Goal: Transaction & Acquisition: Purchase product/service

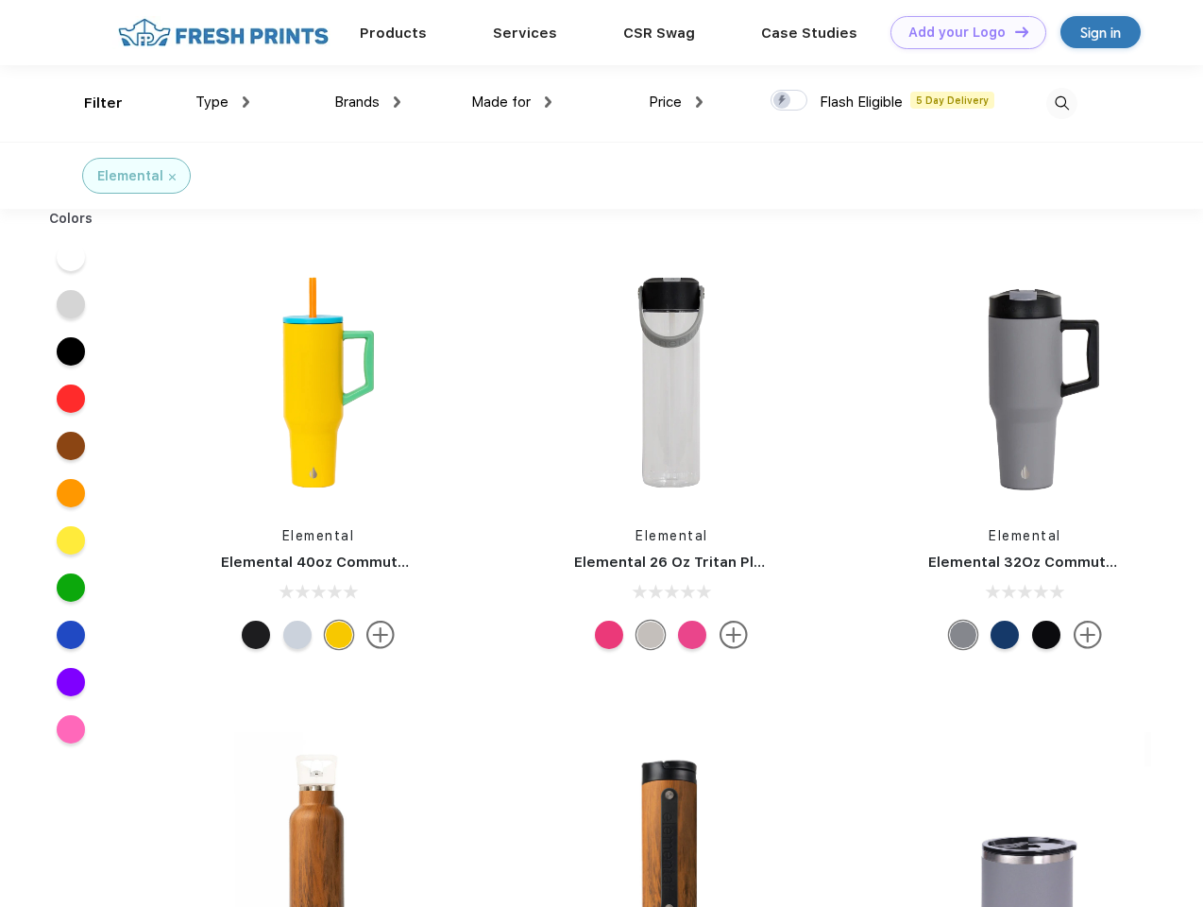
scroll to position [1, 0]
click at [961, 32] on link "Add your Logo Design Tool" at bounding box center [969, 32] width 156 height 33
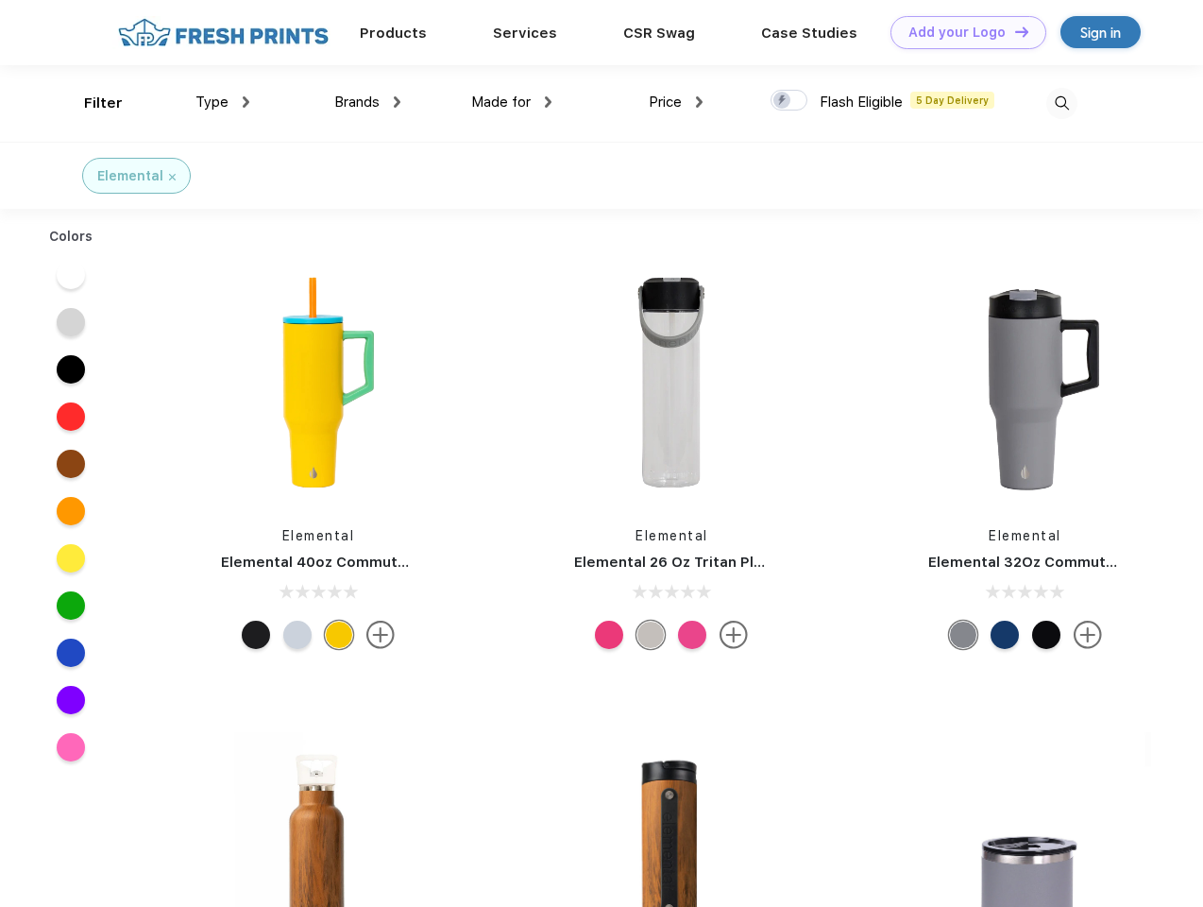
click at [0, 0] on div "Design Tool" at bounding box center [0, 0] width 0 height 0
click at [1013, 31] on link "Add your Logo Design Tool" at bounding box center [969, 32] width 156 height 33
click at [91, 103] on div "Filter" at bounding box center [103, 104] width 39 height 22
click at [223, 102] on span "Type" at bounding box center [211, 101] width 33 height 17
click at [367, 102] on span "Brands" at bounding box center [356, 101] width 45 height 17
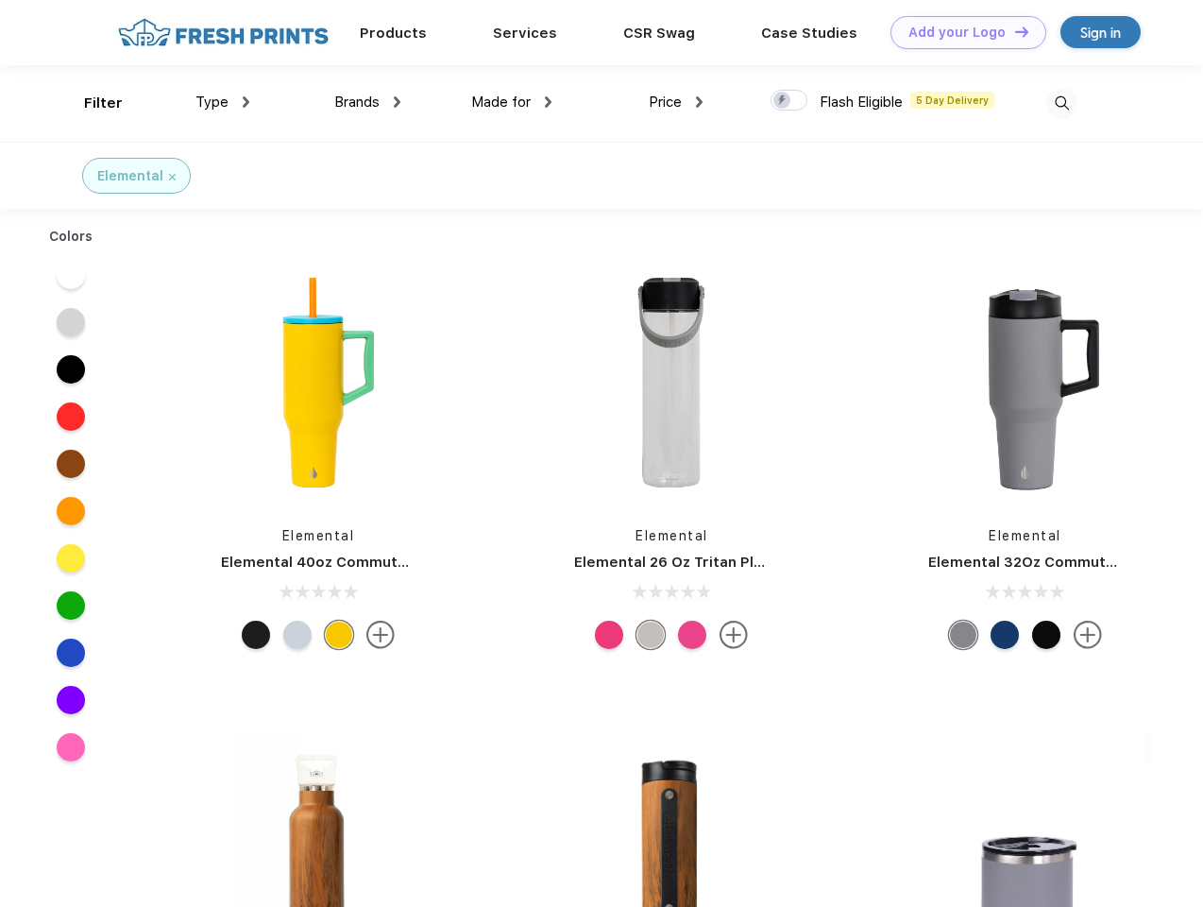
click at [512, 102] on span "Made for" at bounding box center [500, 101] width 59 height 17
click at [676, 102] on span "Price" at bounding box center [665, 101] width 33 height 17
click at [789, 101] on div at bounding box center [789, 100] width 37 height 21
click at [783, 101] on input "checkbox" at bounding box center [777, 95] width 12 height 12
click at [1061, 103] on img at bounding box center [1061, 103] width 31 height 31
